Goal: Task Accomplishment & Management: Use online tool/utility

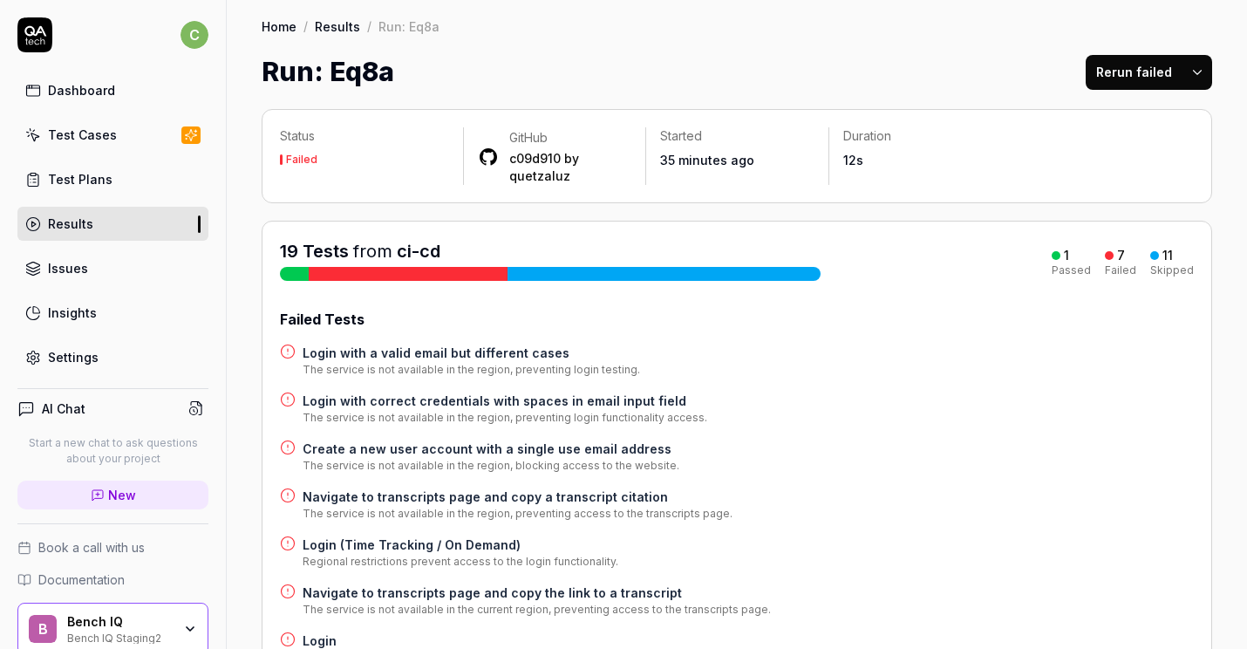
scroll to position [71, 0]
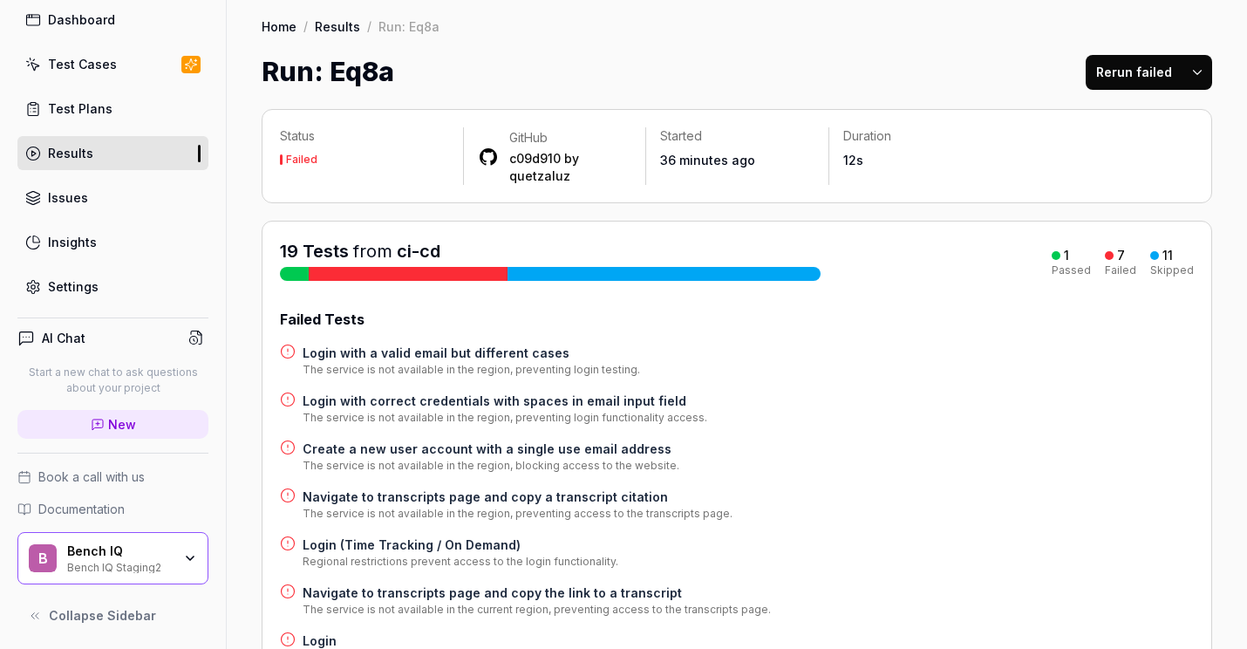
click at [1202, 79] on html "c Dashboard Test Cases Test Plans Results Issues Insights Settings AI Chat Star…" at bounding box center [623, 324] width 1247 height 649
click at [1157, 121] on div "Rerun all" at bounding box center [1142, 116] width 138 height 38
click at [124, 148] on link "Results" at bounding box center [112, 153] width 191 height 34
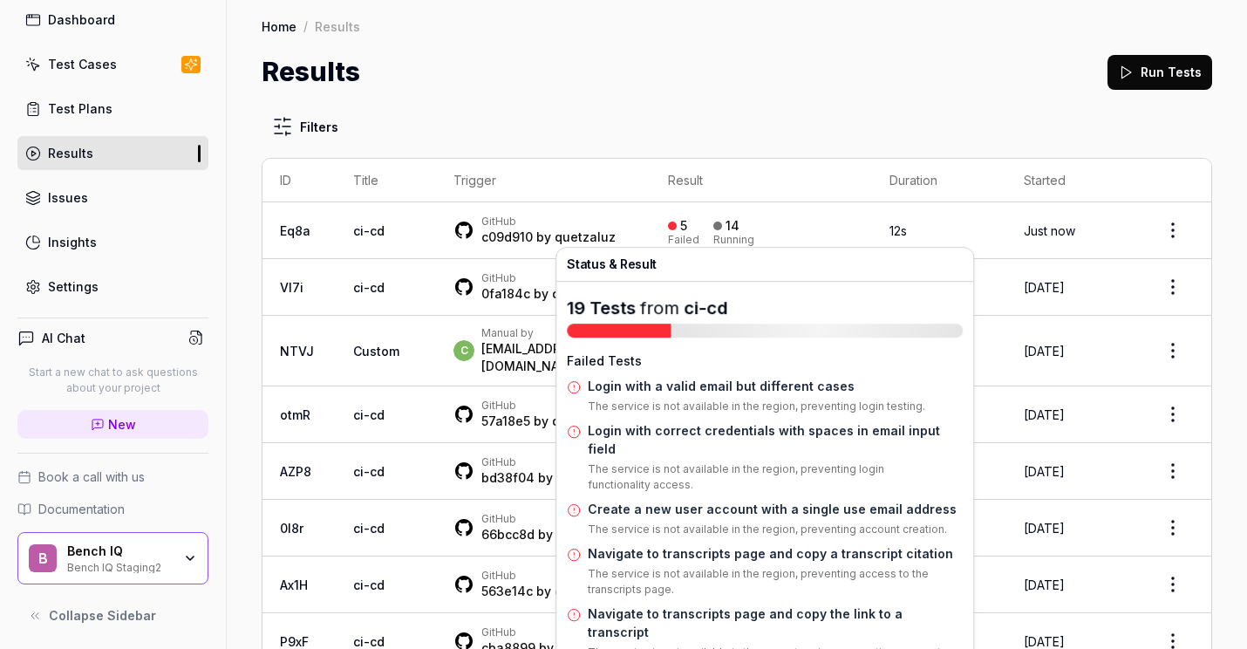
click at [838, 226] on div "5 Failed 14 Running" at bounding box center [761, 230] width 187 height 29
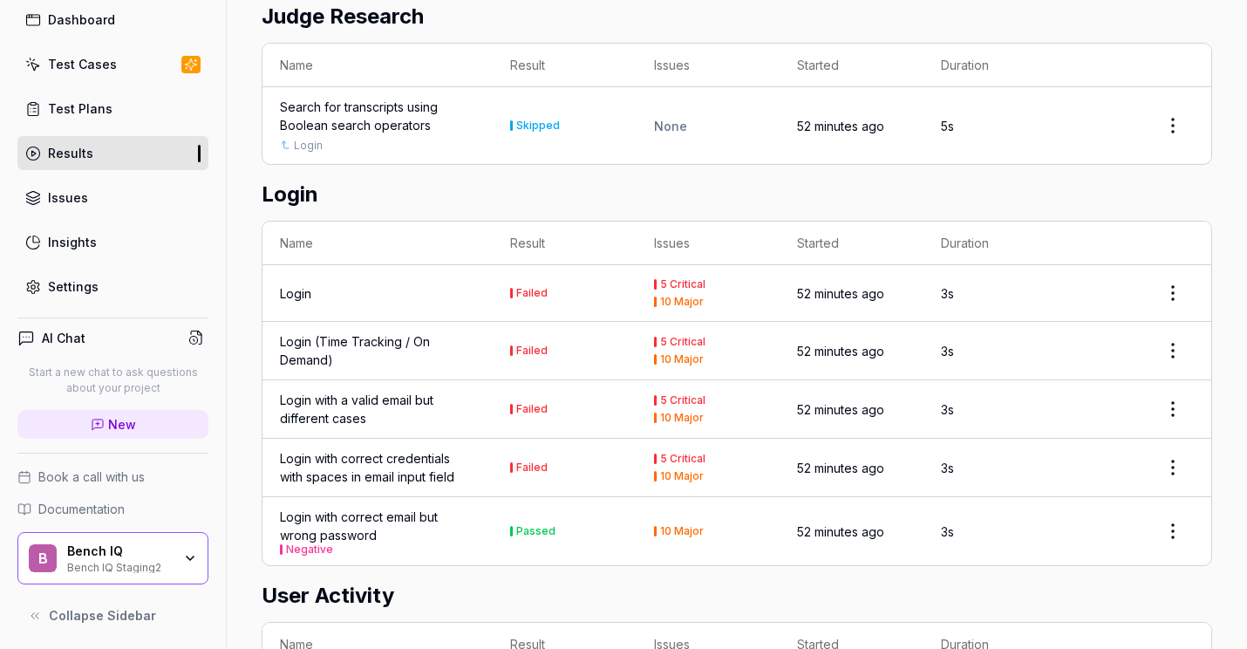
scroll to position [644, 0]
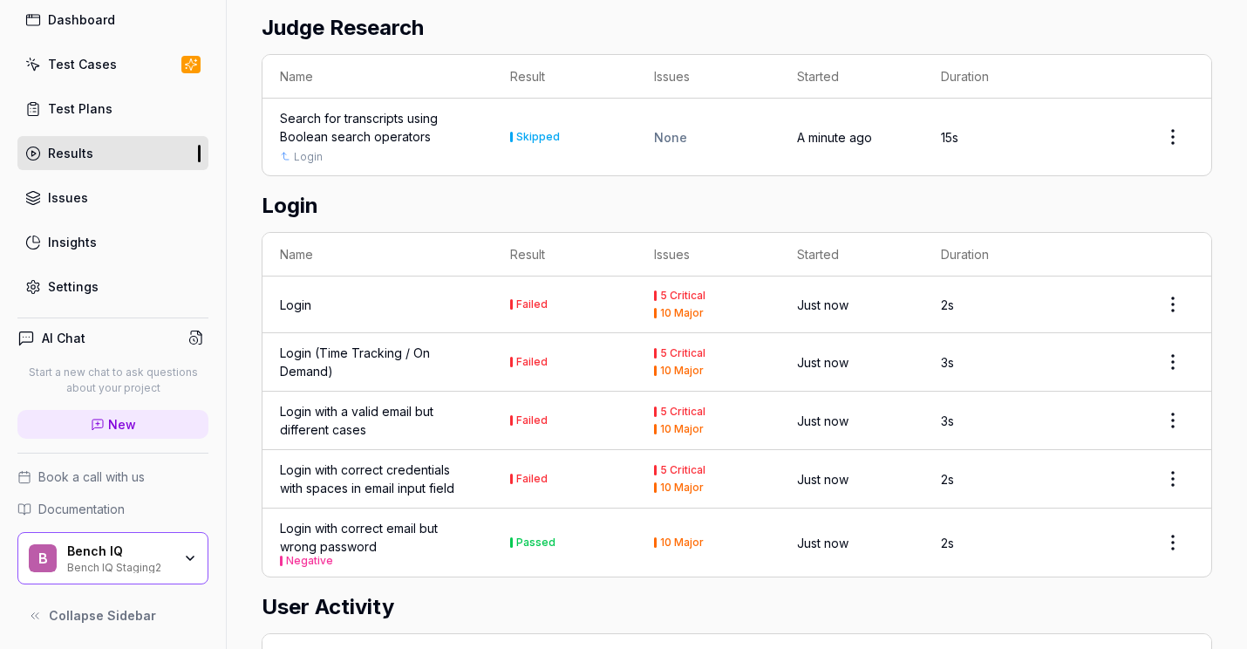
click at [626, 305] on td "Failed" at bounding box center [565, 304] width 144 height 57
click at [543, 299] on div "Failed" at bounding box center [531, 304] width 31 height 10
click at [1182, 292] on html "c Dashboard Test Cases Test Plans Results Issues Insights Settings AI Chat Star…" at bounding box center [623, 324] width 1247 height 649
click at [925, 290] on html "c Dashboard Test Cases Test Plans Results Issues Insights Settings AI Chat Star…" at bounding box center [623, 324] width 1247 height 649
click at [293, 298] on div "Login" at bounding box center [295, 305] width 31 height 18
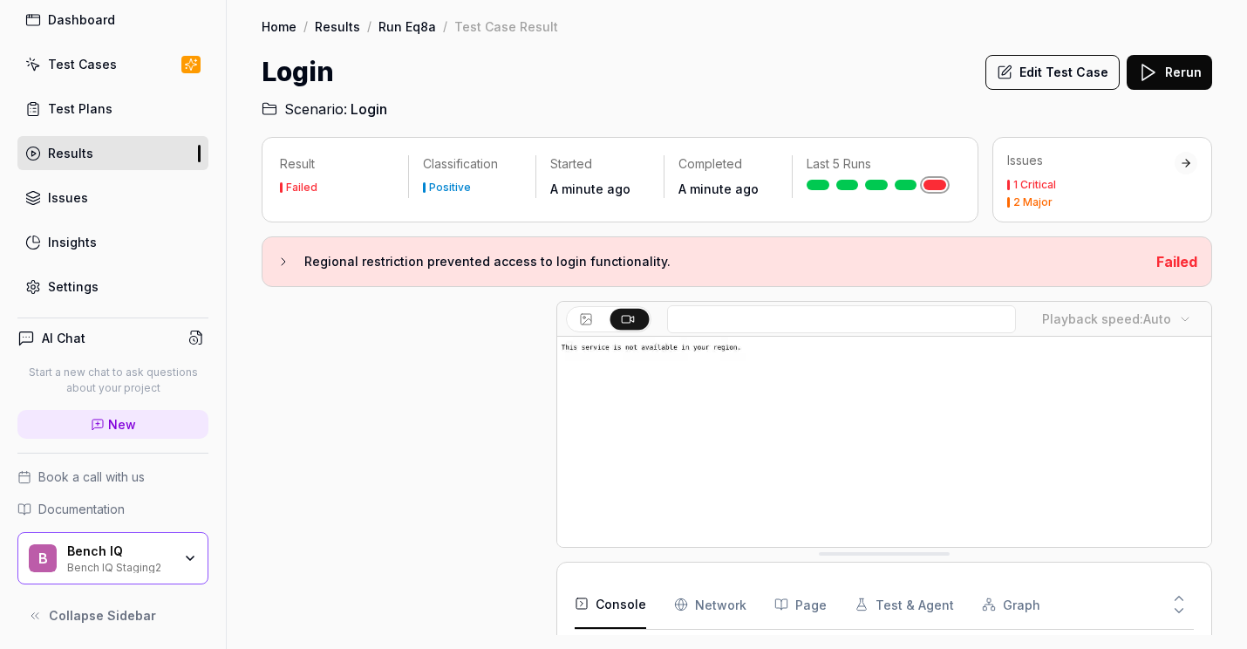
click at [277, 262] on icon at bounding box center [283, 262] width 14 height 14
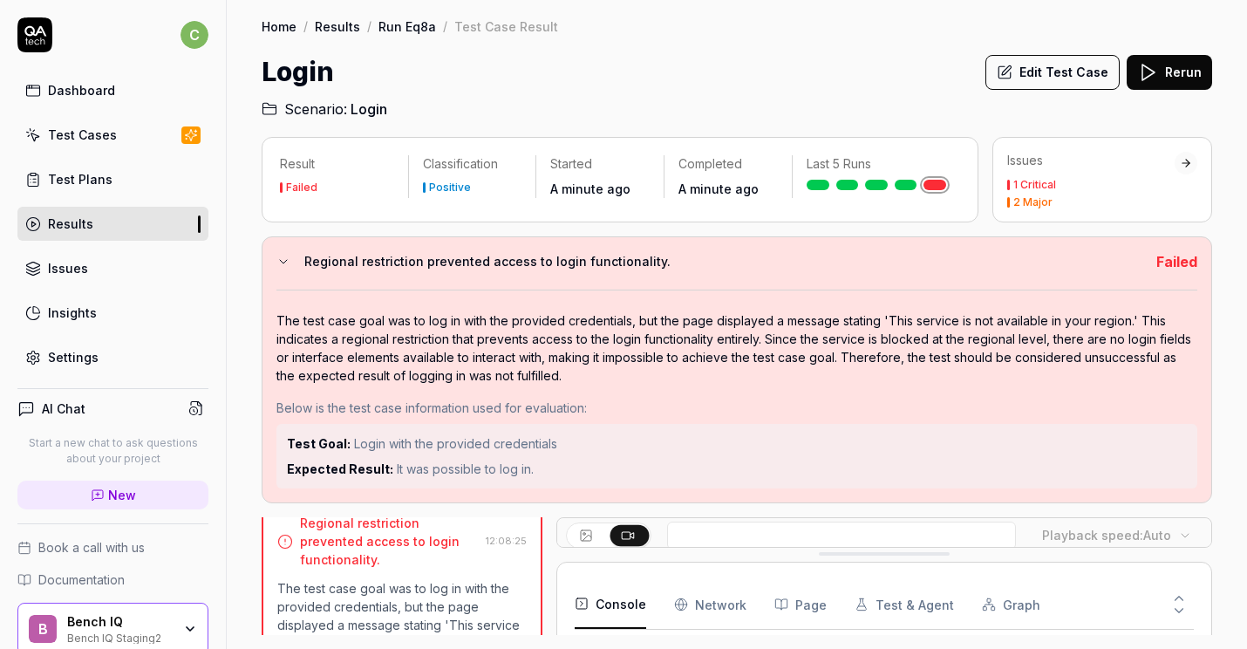
click at [1170, 68] on button "Rerun" at bounding box center [1169, 72] width 85 height 35
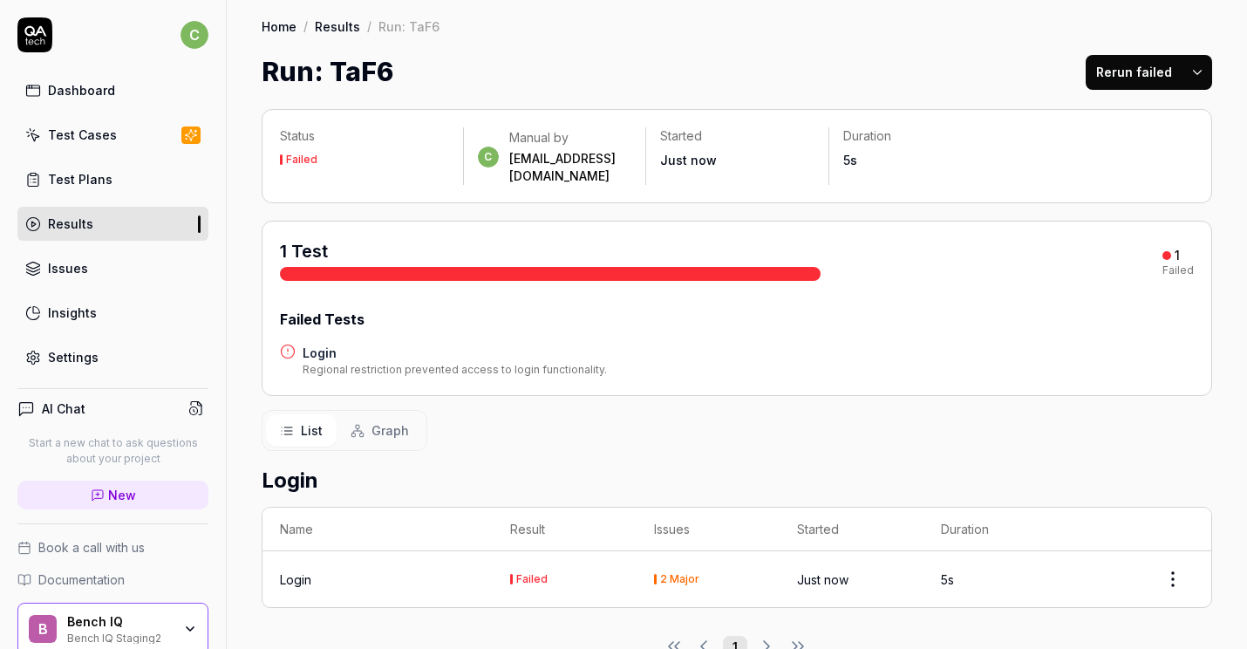
scroll to position [23, 0]
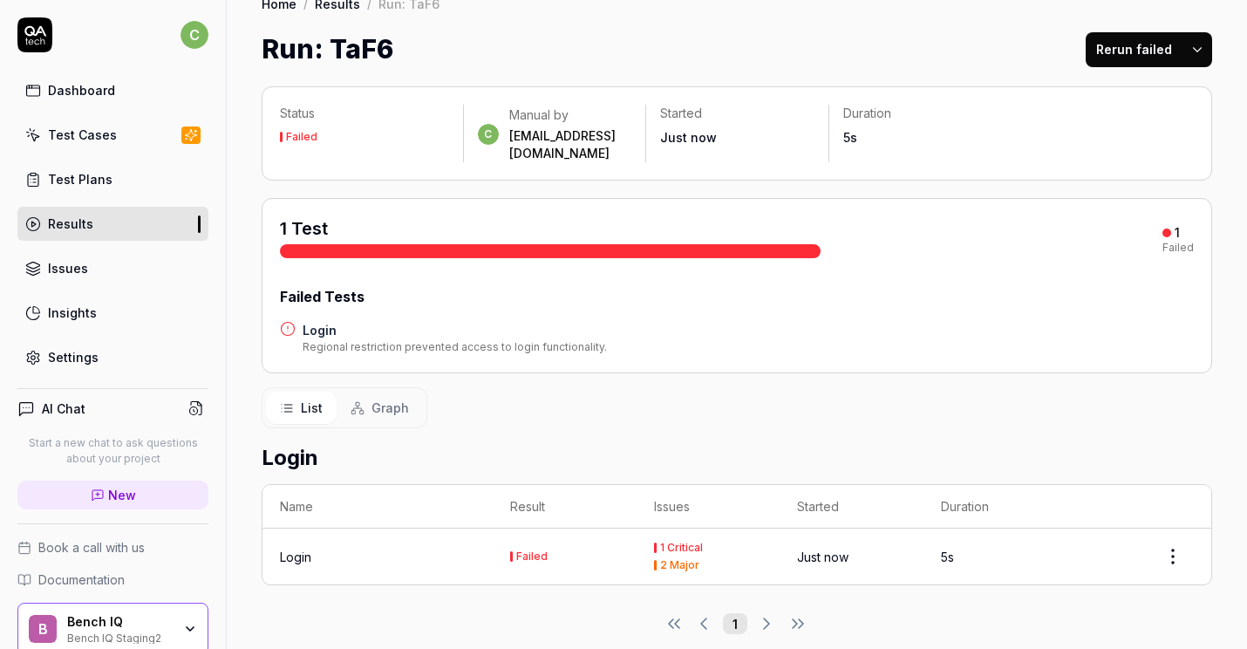
click at [319, 321] on h4 "Login" at bounding box center [455, 330] width 304 height 18
